Goal: Task Accomplishment & Management: Complete application form

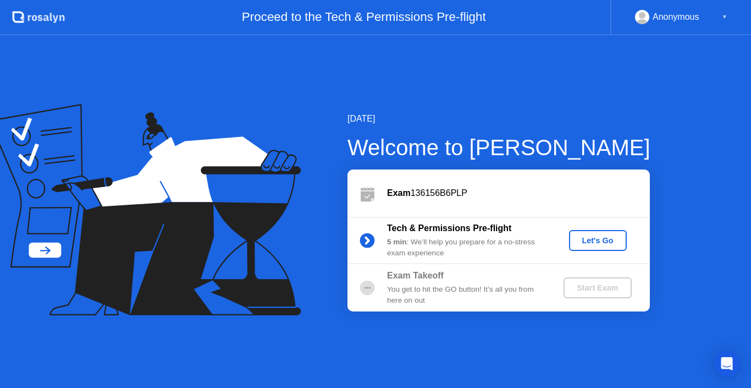
click at [609, 245] on div "Let's Go" at bounding box center [598, 240] width 49 height 9
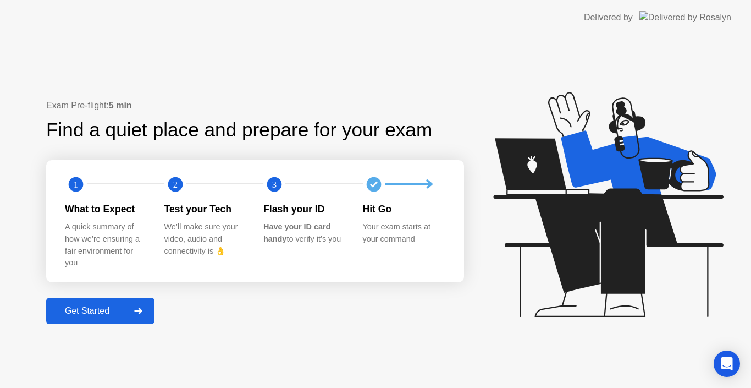
click at [97, 310] on div "Get Started" at bounding box center [87, 311] width 75 height 10
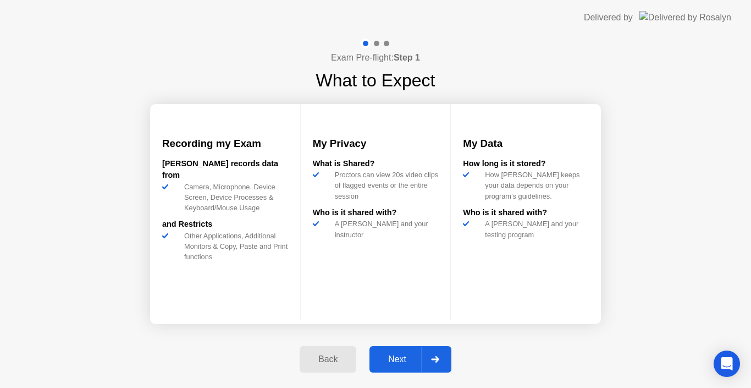
click at [374, 361] on div "Next" at bounding box center [397, 359] width 49 height 10
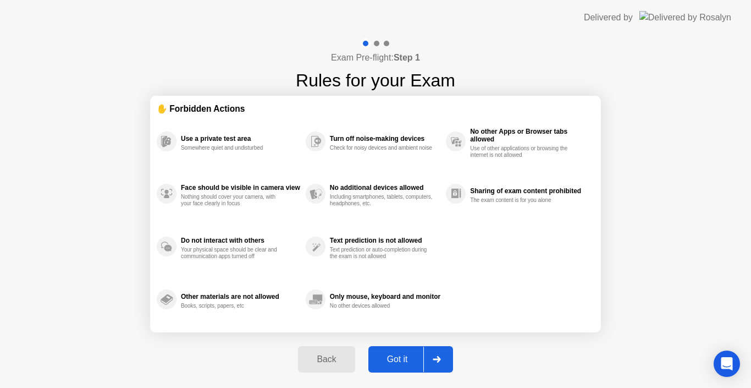
click at [374, 361] on div "Got it" at bounding box center [398, 359] width 52 height 10
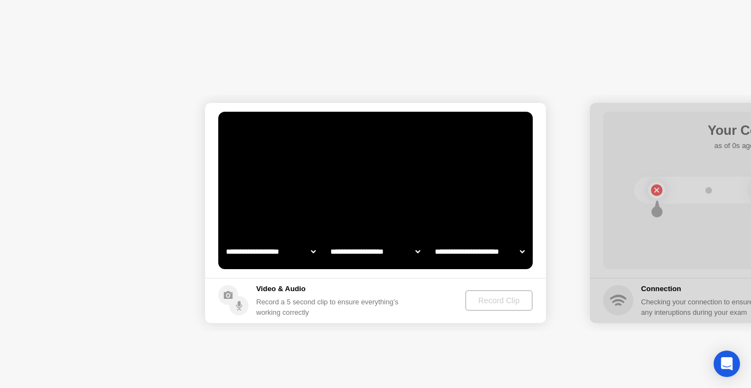
select select "**********"
select select "*******"
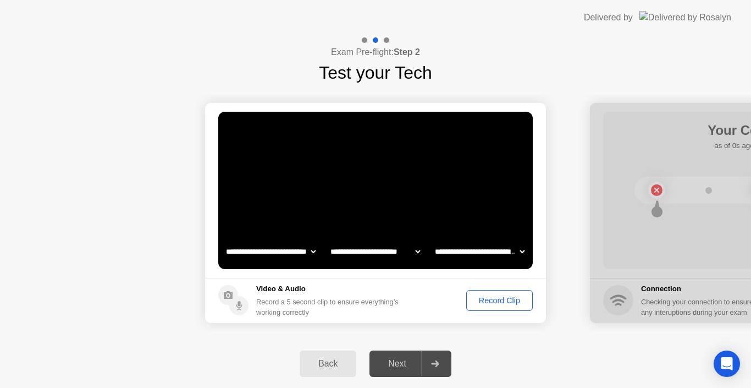
click at [498, 296] on div "Record Clip" at bounding box center [499, 300] width 59 height 9
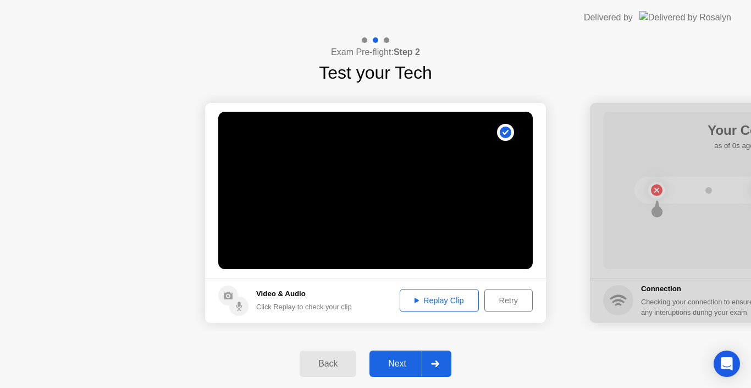
click at [446, 301] on div "Replay Clip" at bounding box center [440, 300] width 72 height 9
click at [299, 307] on div "Click Replay to check your clip" at bounding box center [304, 306] width 96 height 10
click at [497, 301] on div "Retry" at bounding box center [508, 300] width 41 height 9
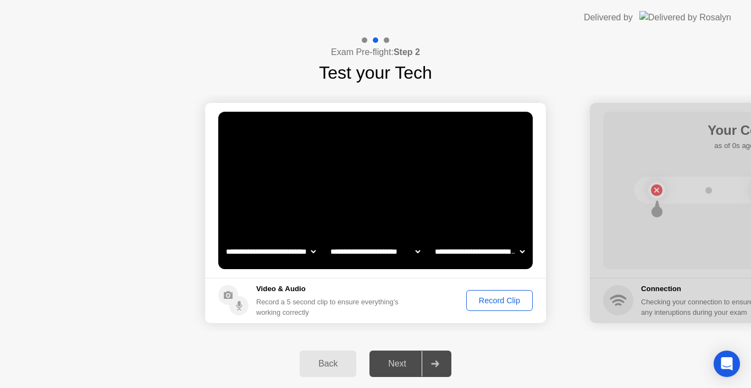
click at [507, 248] on select "**********" at bounding box center [480, 251] width 94 height 22
click at [356, 251] on select "**********" at bounding box center [375, 251] width 94 height 22
click at [328, 240] on select "**********" at bounding box center [375, 251] width 94 height 22
click at [463, 254] on select "**********" at bounding box center [480, 251] width 94 height 22
click at [433, 240] on select "**********" at bounding box center [480, 251] width 94 height 22
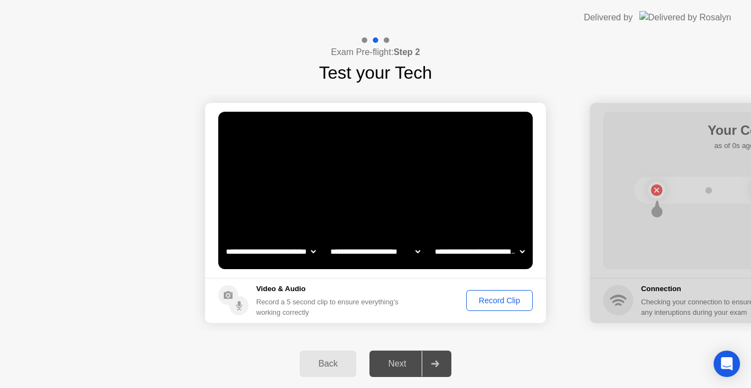
click at [483, 302] on div "Record Clip" at bounding box center [499, 300] width 59 height 9
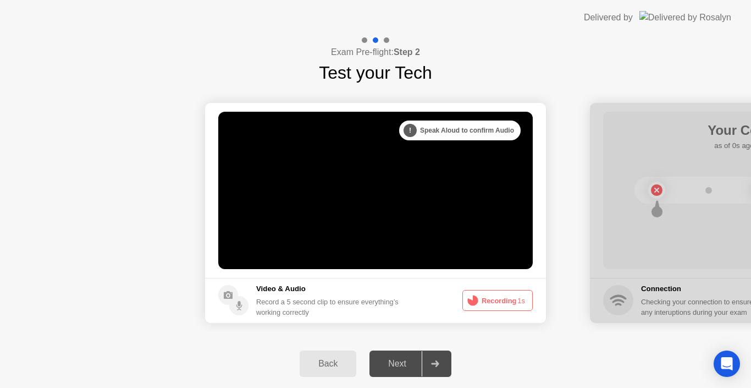
click at [483, 302] on button "Recording 1s" at bounding box center [498, 300] width 70 height 21
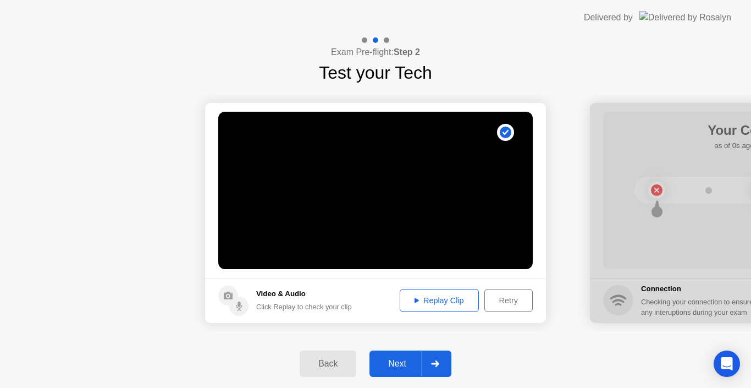
click at [446, 307] on button "Replay Clip" at bounding box center [439, 300] width 79 height 23
click at [493, 296] on div "Retry" at bounding box center [508, 300] width 41 height 9
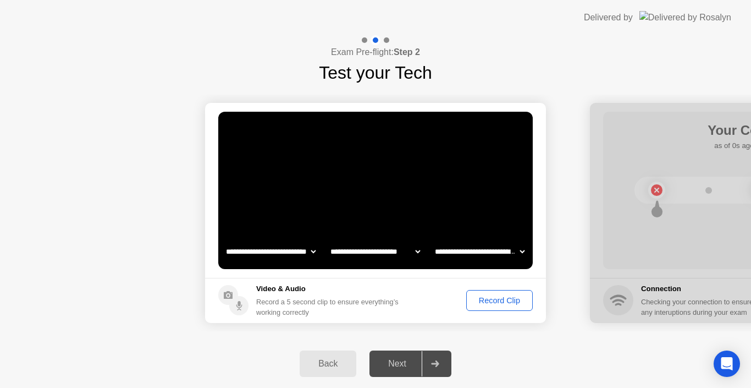
click at [685, 193] on div at bounding box center [760, 213] width 341 height 220
click at [359, 248] on select "**********" at bounding box center [375, 251] width 94 height 22
select select "**********"
click at [328, 240] on select "**********" at bounding box center [375, 251] width 94 height 22
click at [272, 250] on select "**********" at bounding box center [271, 251] width 94 height 22
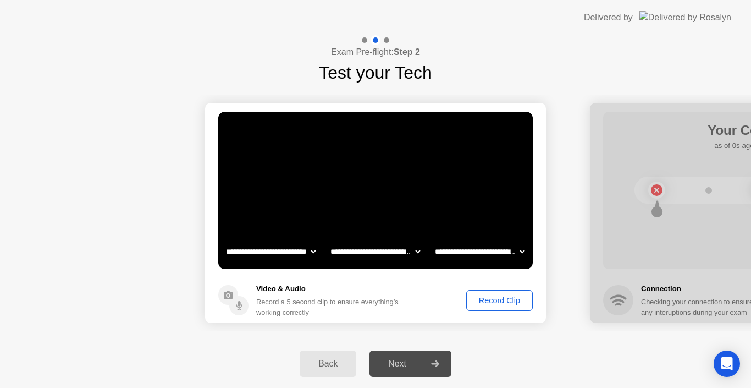
click at [272, 250] on select "**********" at bounding box center [271, 251] width 94 height 22
click at [473, 251] on select "**********" at bounding box center [480, 251] width 94 height 22
select select "**********"
click at [433, 240] on select "**********" at bounding box center [480, 251] width 94 height 22
click at [488, 301] on div "Record Clip" at bounding box center [499, 300] width 59 height 9
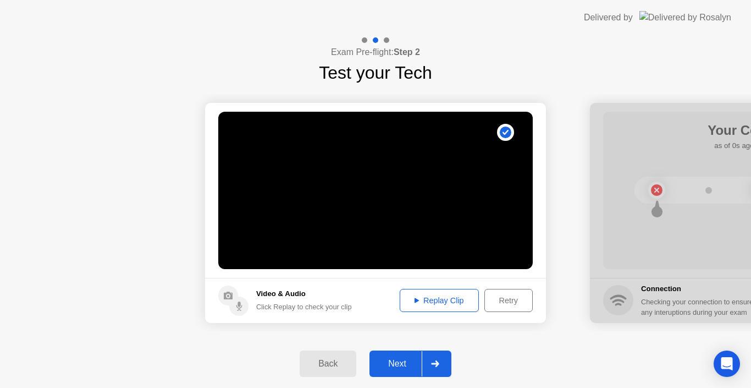
click at [416, 304] on div "Replay Clip" at bounding box center [440, 300] width 72 height 9
click at [403, 354] on button "Next" at bounding box center [411, 363] width 82 height 26
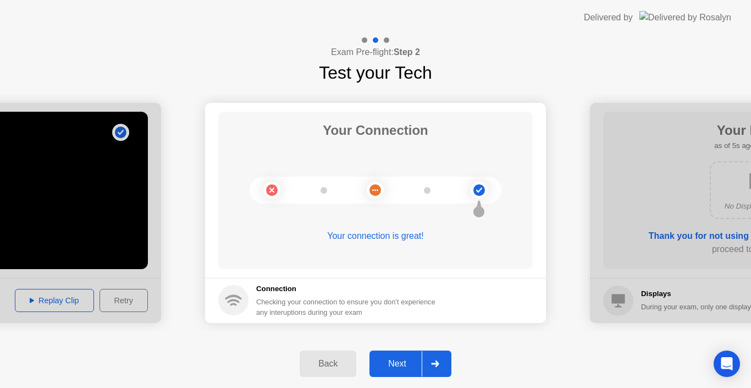
click at [403, 354] on button "Next" at bounding box center [411, 363] width 82 height 26
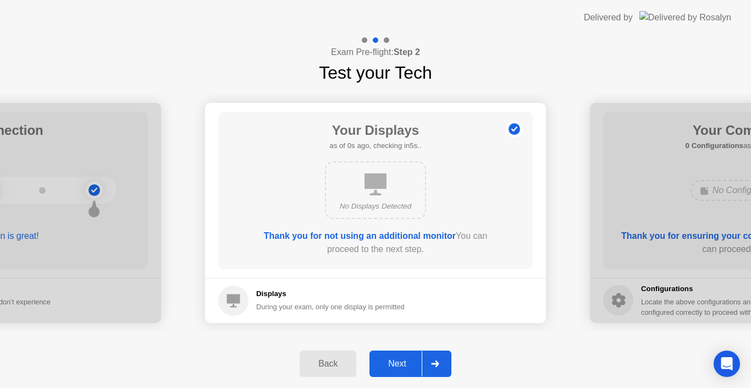
click at [405, 361] on div "Next" at bounding box center [397, 364] width 49 height 10
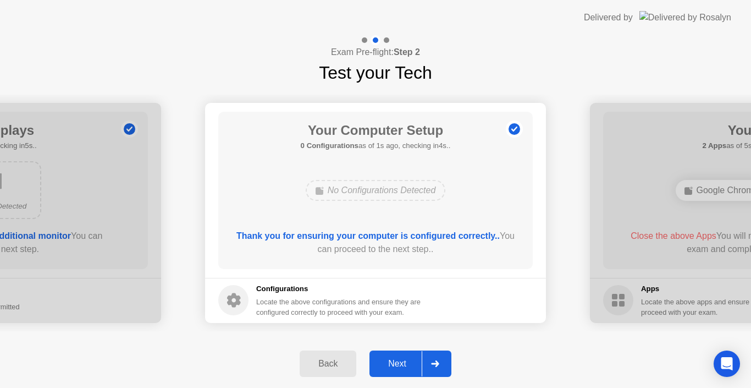
click at [405, 361] on div "Next" at bounding box center [397, 364] width 49 height 10
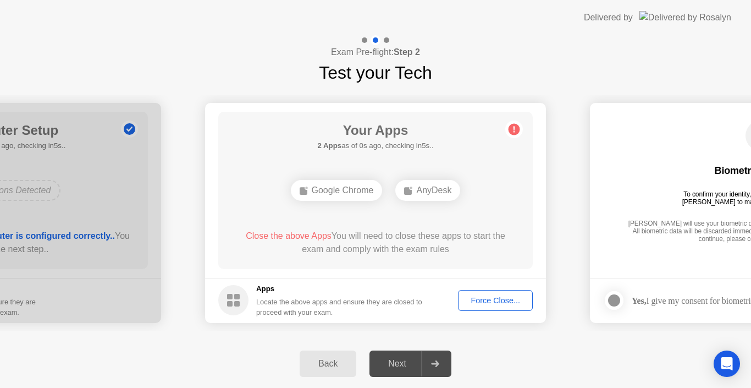
click at [491, 300] on div "Force Close..." at bounding box center [495, 300] width 67 height 9
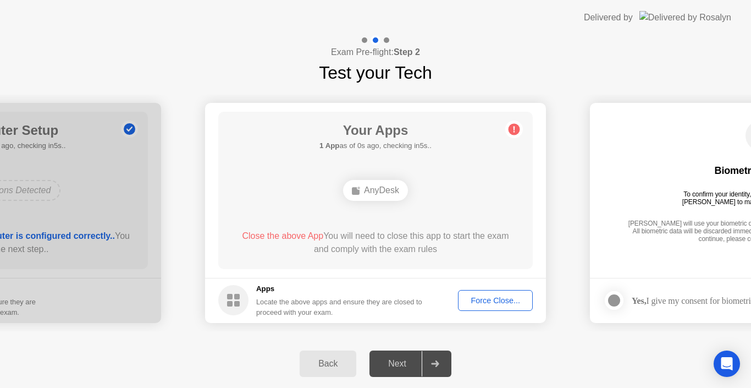
click at [511, 133] on circle at bounding box center [515, 129] width 12 height 12
click at [402, 369] on div "Next" at bounding box center [397, 364] width 49 height 10
click at [389, 183] on div "AnyDesk" at bounding box center [375, 190] width 65 height 21
click at [481, 298] on div "Force Close..." at bounding box center [495, 300] width 67 height 9
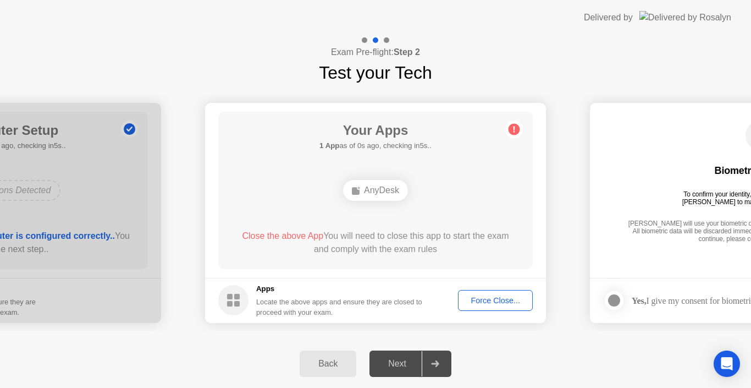
click at [387, 366] on div "Next" at bounding box center [397, 364] width 49 height 10
click at [519, 127] on circle at bounding box center [515, 129] width 12 height 12
click at [513, 130] on circle at bounding box center [515, 129] width 12 height 12
click at [499, 296] on div "Force Close..." at bounding box center [495, 300] width 67 height 9
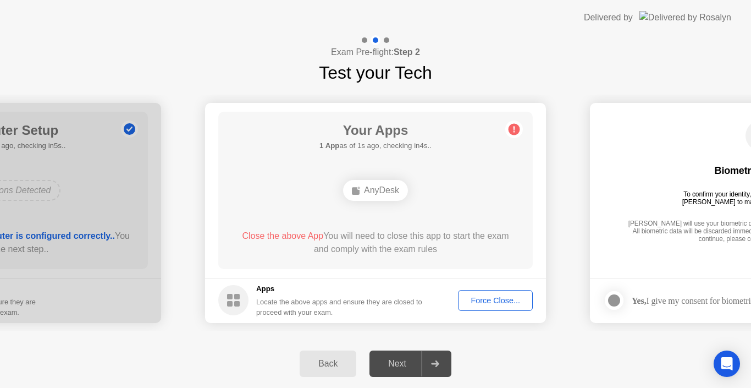
click at [323, 147] on b "1 App" at bounding box center [330, 145] width 20 height 8
click at [500, 348] on div "Back Next" at bounding box center [375, 363] width 751 height 48
click at [495, 301] on div "Force Close..." at bounding box center [495, 300] width 67 height 9
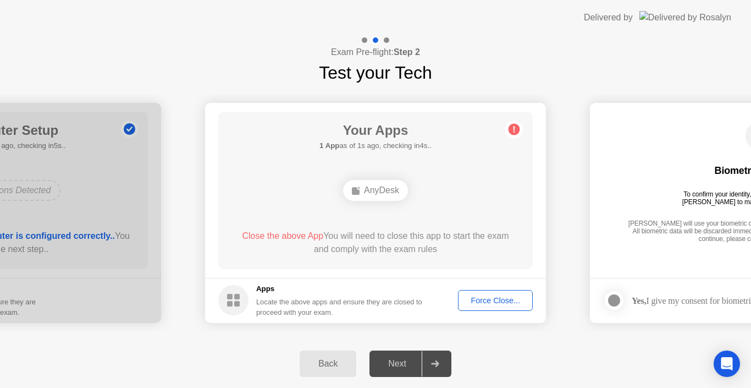
click at [480, 304] on div "Force Close..." at bounding box center [495, 300] width 67 height 9
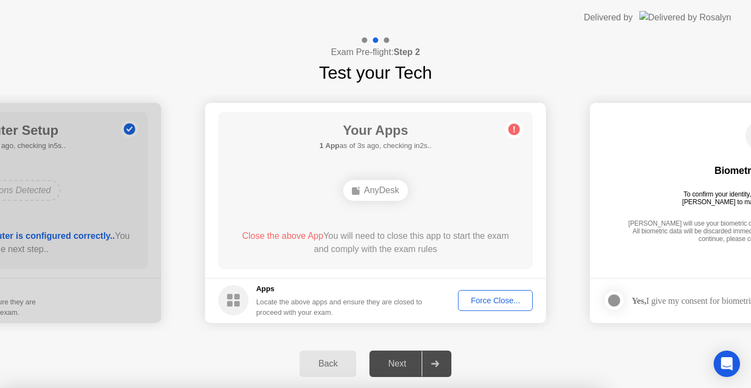
drag, startPoint x: 376, startPoint y: 126, endPoint x: 376, endPoint y: 133, distance: 6.6
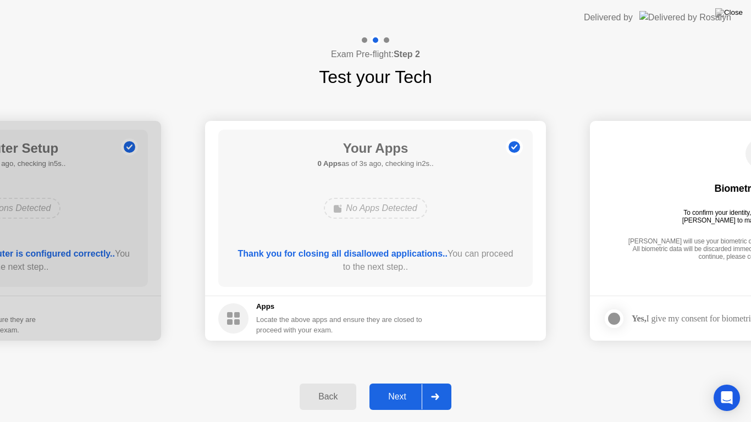
click at [399, 387] on div "Next" at bounding box center [397, 397] width 49 height 10
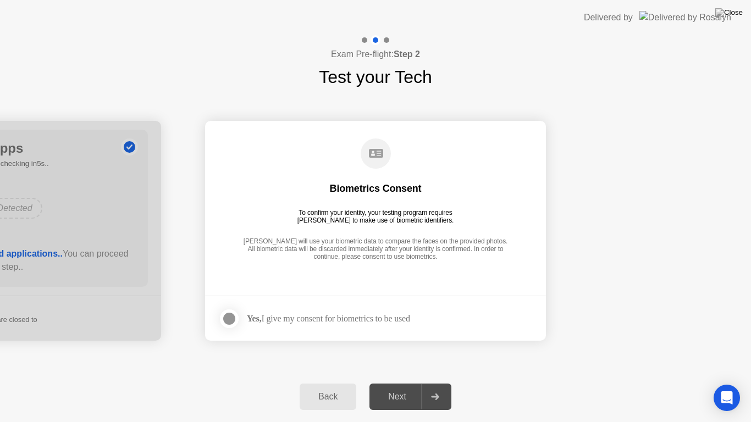
click at [304, 318] on div "Yes, I give my consent for biometrics to be used" at bounding box center [328, 319] width 163 height 10
click at [232, 320] on div at bounding box center [229, 318] width 13 height 13
click at [418, 387] on div "Next" at bounding box center [397, 397] width 49 height 10
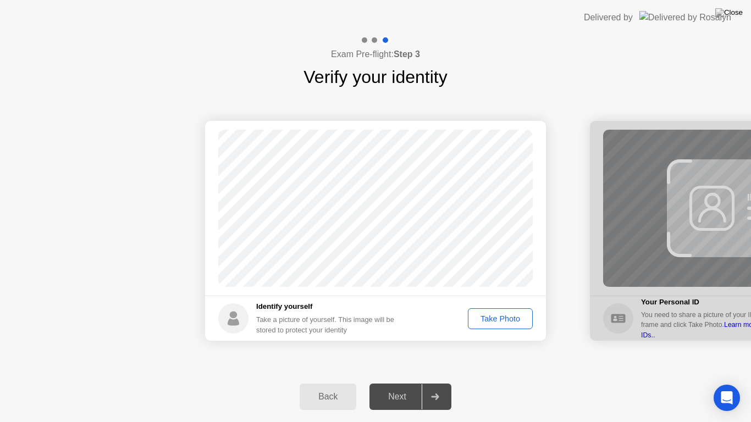
click at [494, 319] on div "Take Photo" at bounding box center [500, 319] width 57 height 9
click at [396, 387] on div "Next" at bounding box center [397, 397] width 49 height 10
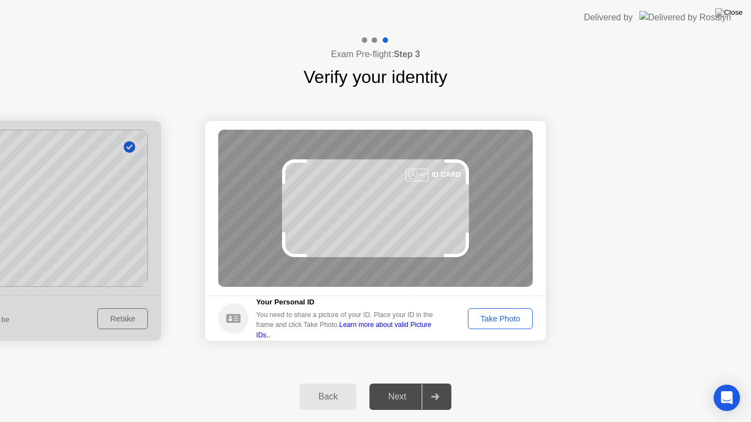
click at [482, 320] on div "Take Photo" at bounding box center [500, 319] width 57 height 9
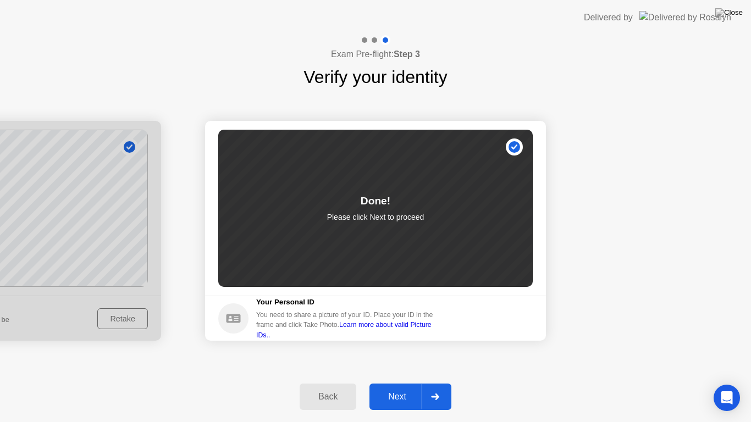
click at [401, 387] on button "Next" at bounding box center [411, 397] width 82 height 26
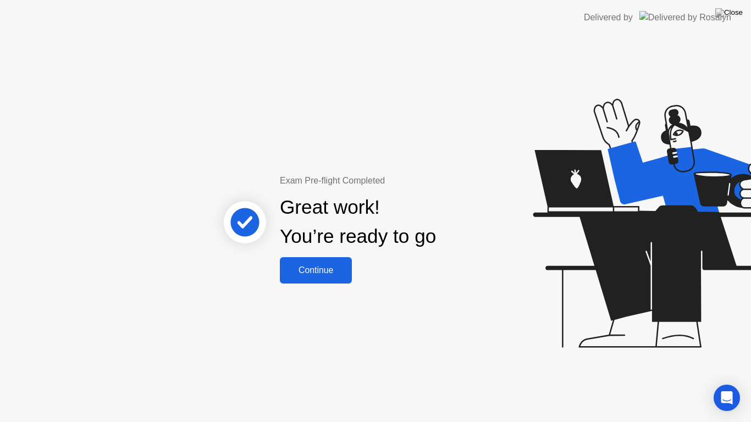
click at [314, 269] on div "Continue" at bounding box center [315, 271] width 65 height 10
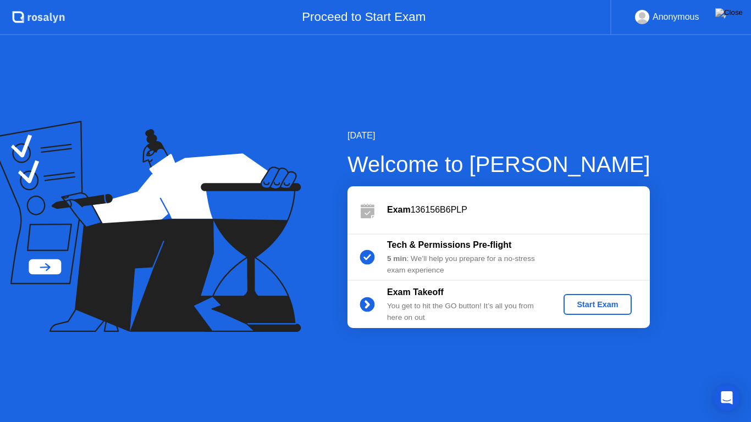
click at [598, 304] on div "Start Exam" at bounding box center [597, 304] width 59 height 9
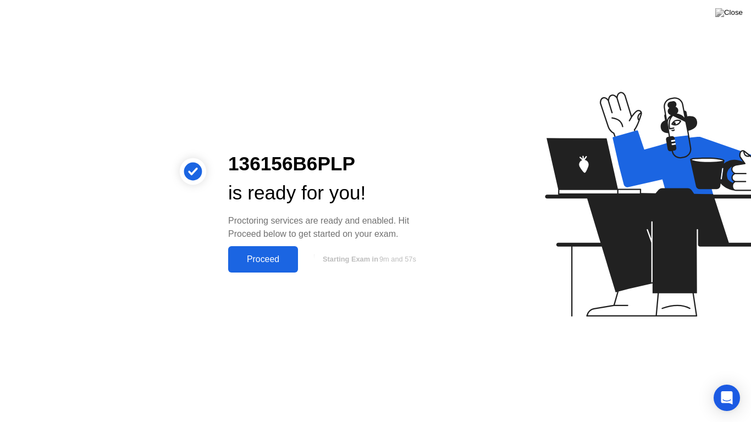
click at [265, 270] on button "Proceed" at bounding box center [263, 259] width 70 height 26
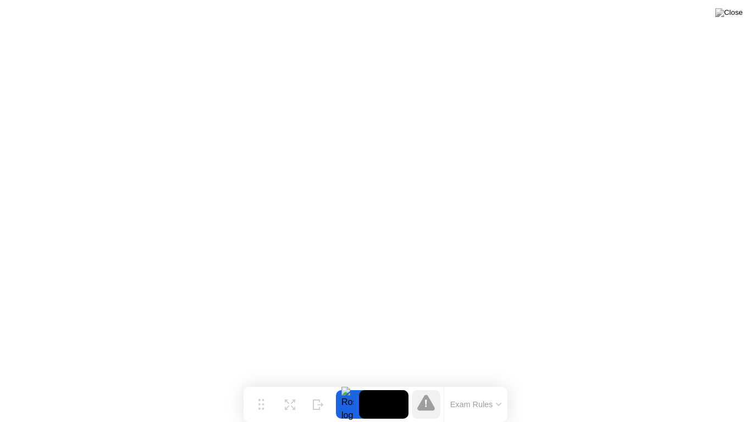
click at [498, 387] on icon at bounding box center [499, 405] width 4 height 2
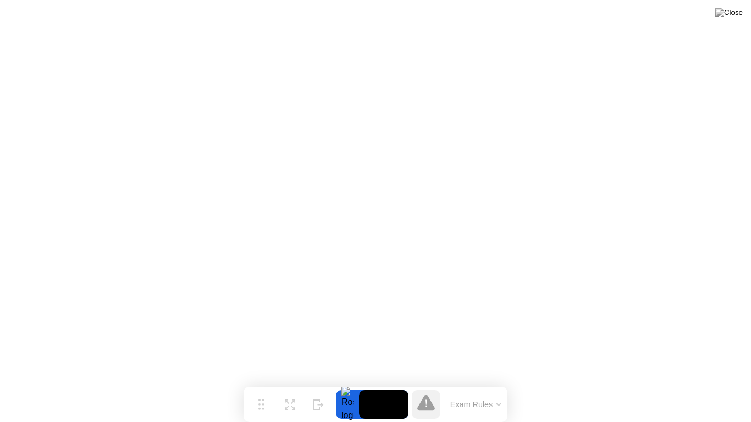
click at [424, 387] on icon at bounding box center [427, 403] width 18 height 16
drag, startPoint x: 424, startPoint y: 407, endPoint x: 489, endPoint y: 404, distance: 65.0
click at [489, 387] on div "Exam Rules" at bounding box center [458, 404] width 99 height 35
click at [489, 387] on button "Exam Rules" at bounding box center [476, 405] width 58 height 10
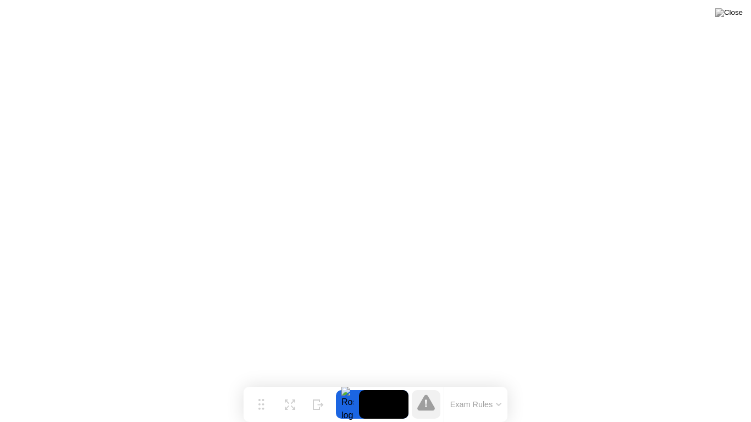
click at [394, 387] on video at bounding box center [384, 405] width 50 height 29
click at [344, 387] on div at bounding box center [347, 405] width 23 height 29
click at [288, 387] on div "Expand" at bounding box center [290, 413] width 20 height 7
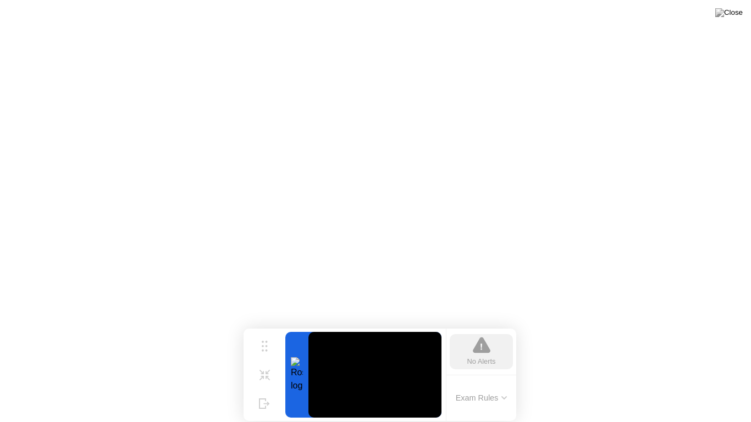
click at [484, 354] on icon at bounding box center [482, 346] width 18 height 18
click at [267, 385] on div "Shrink" at bounding box center [264, 384] width 17 height 7
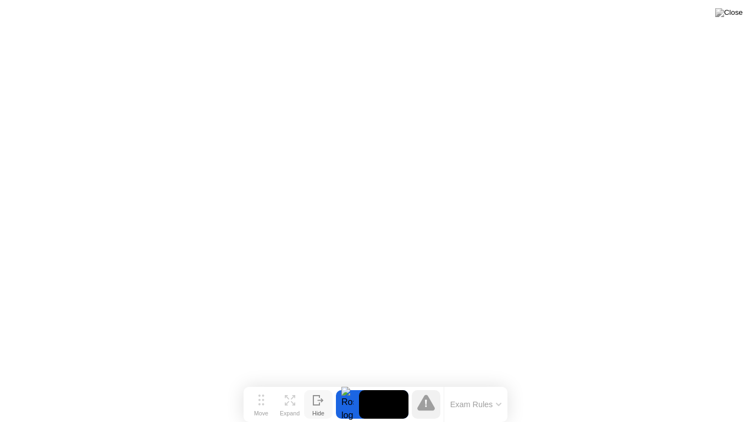
click at [330, 387] on button "Hide" at bounding box center [318, 405] width 29 height 29
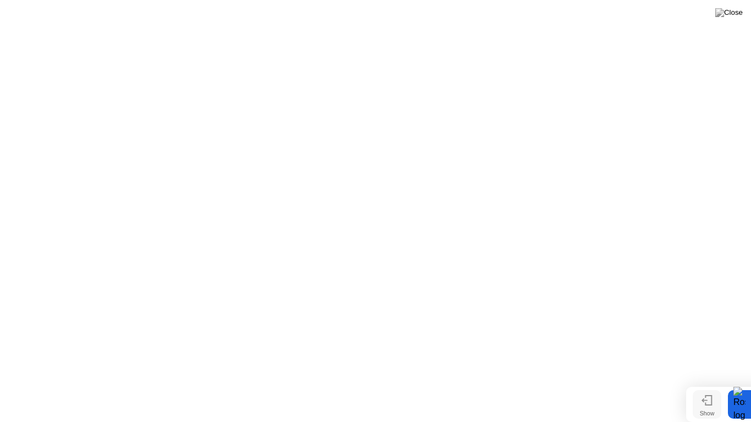
click at [706, 387] on div "Show" at bounding box center [707, 413] width 15 height 7
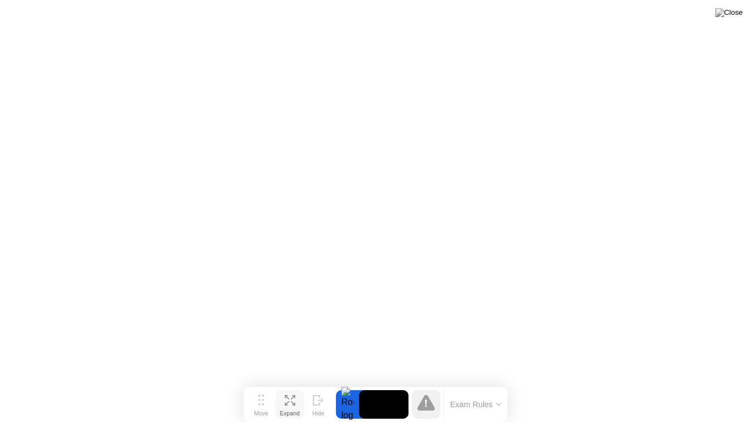
click at [283, 387] on div "Expand" at bounding box center [290, 413] width 20 height 7
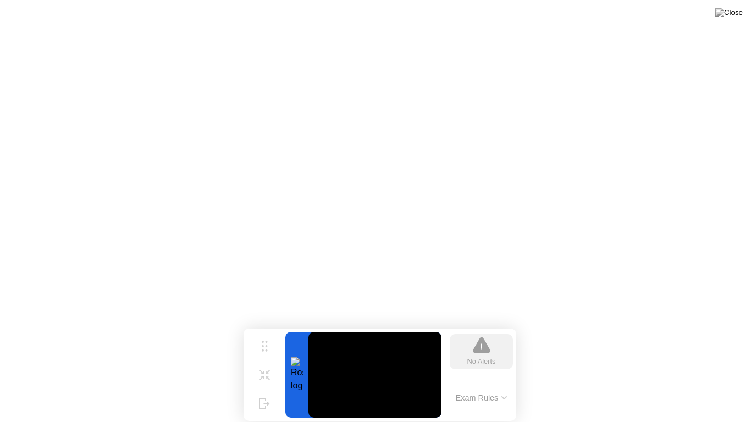
click at [473, 387] on button "Exam Rules" at bounding box center [482, 398] width 58 height 10
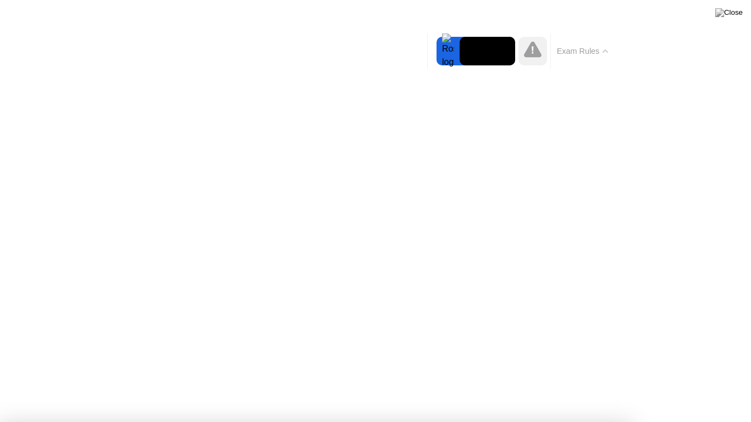
click at [524, 62] on div at bounding box center [533, 51] width 29 height 29
click at [588, 56] on button "Exam Rules" at bounding box center [583, 51] width 58 height 10
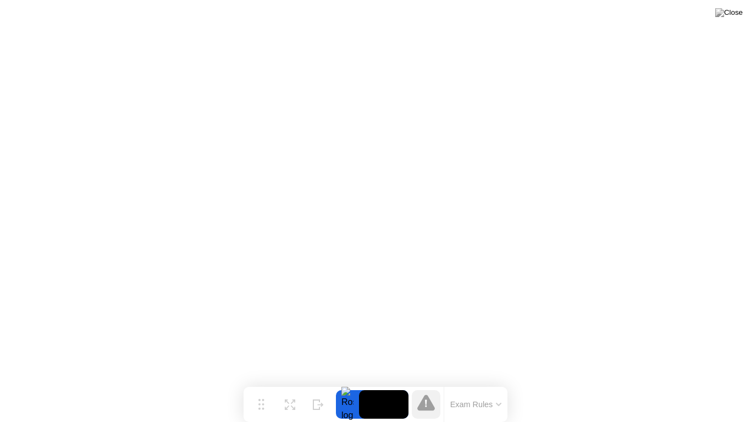
click at [382, 387] on video at bounding box center [384, 405] width 50 height 29
click at [458, 387] on button "Exam Rules" at bounding box center [476, 405] width 58 height 10
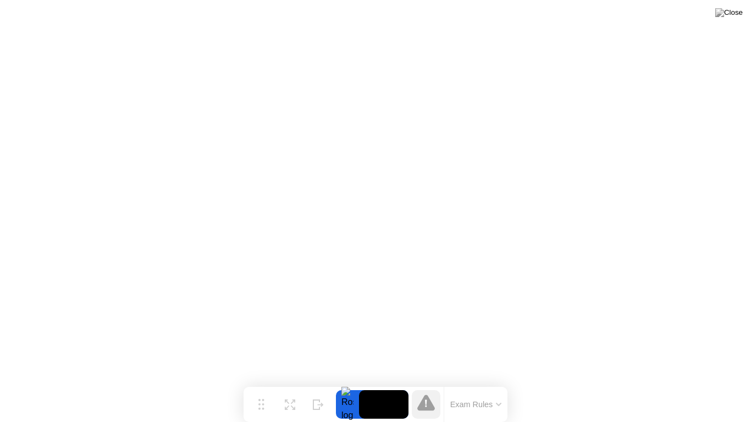
click at [422, 387] on icon at bounding box center [427, 403] width 18 height 16
click at [402, 387] on video at bounding box center [384, 405] width 50 height 29
click at [290, 387] on div "Expand" at bounding box center [290, 413] width 20 height 7
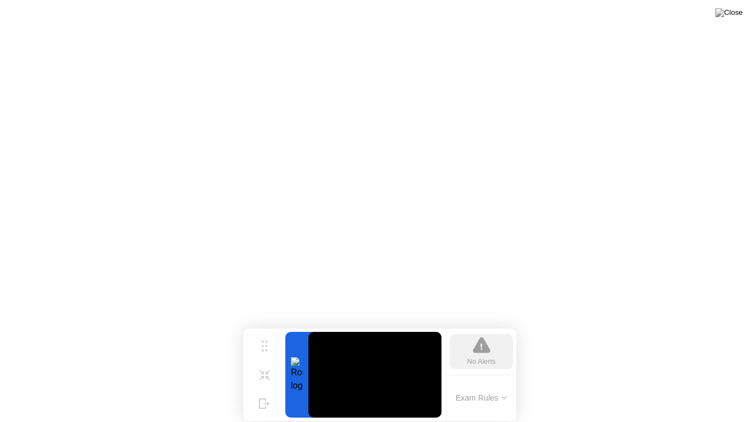
click at [300, 376] on div at bounding box center [296, 375] width 23 height 86
click at [479, 363] on div "No Alerts" at bounding box center [482, 361] width 29 height 10
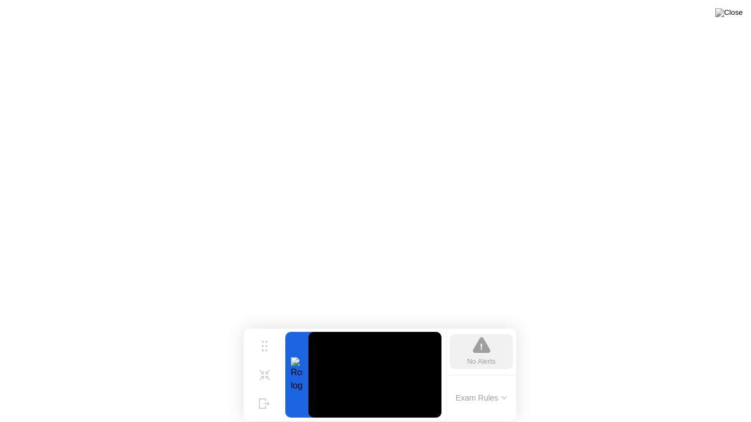
drag, startPoint x: 479, startPoint y: 363, endPoint x: 482, endPoint y: 391, distance: 27.7
click at [482, 387] on div "No Alerts Exam Rules" at bounding box center [481, 375] width 70 height 92
click at [482, 387] on div "Exam Rules" at bounding box center [481, 398] width 70 height 47
click at [482, 387] on button "Exam Rules" at bounding box center [482, 398] width 58 height 10
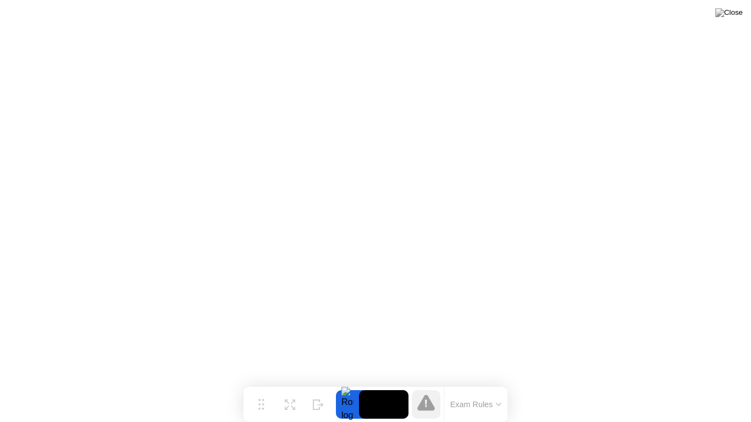
click at [427, 387] on icon at bounding box center [426, 403] width 2 height 7
click at [455, 387] on button "Exam Rules" at bounding box center [476, 405] width 58 height 10
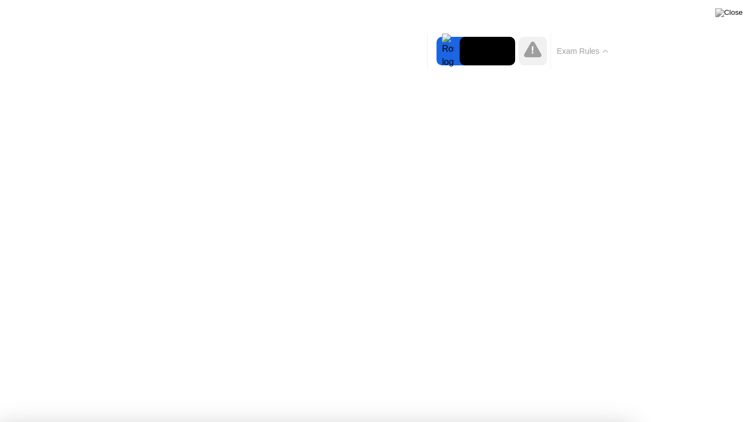
click at [529, 54] on icon at bounding box center [533, 49] width 18 height 16
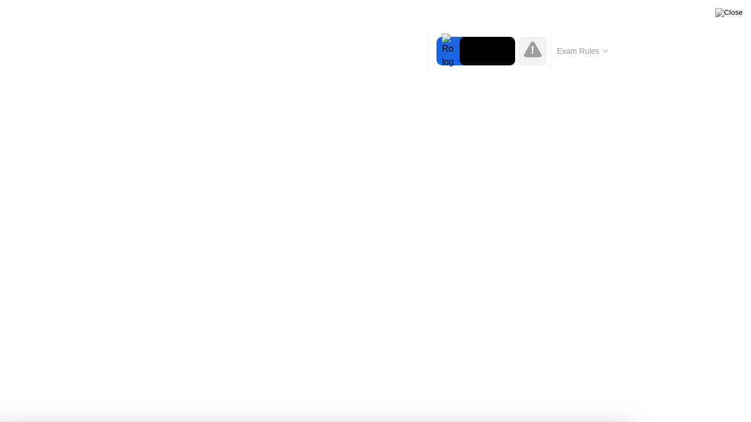
click at [529, 54] on icon at bounding box center [533, 49] width 18 height 16
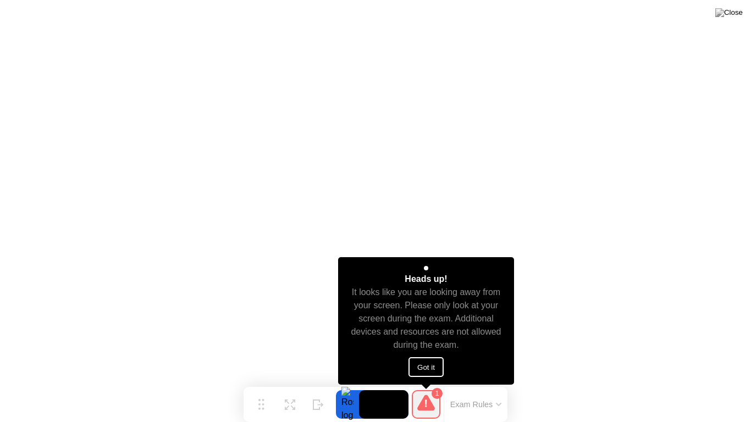
click at [416, 365] on button "Got it" at bounding box center [426, 368] width 35 height 20
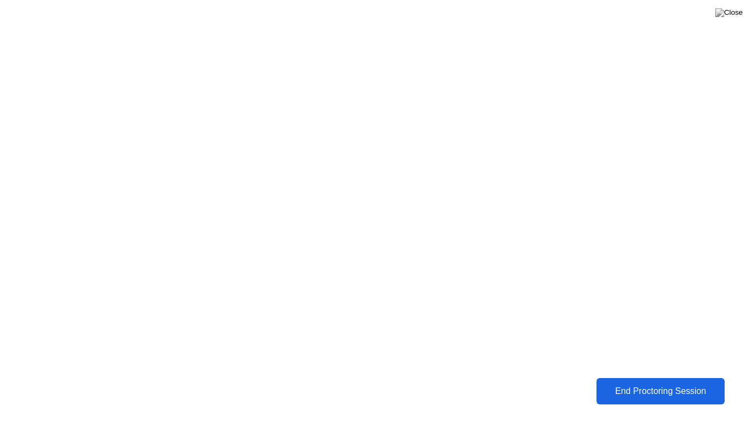
click at [631, 387] on div "End Proctoring Session" at bounding box center [661, 392] width 123 height 10
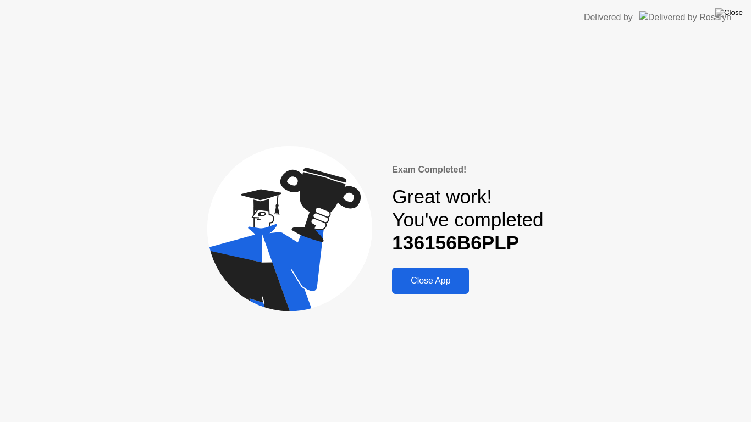
click at [410, 285] on div "Close App" at bounding box center [431, 281] width 70 height 10
